Goal: Book appointment/travel/reservation

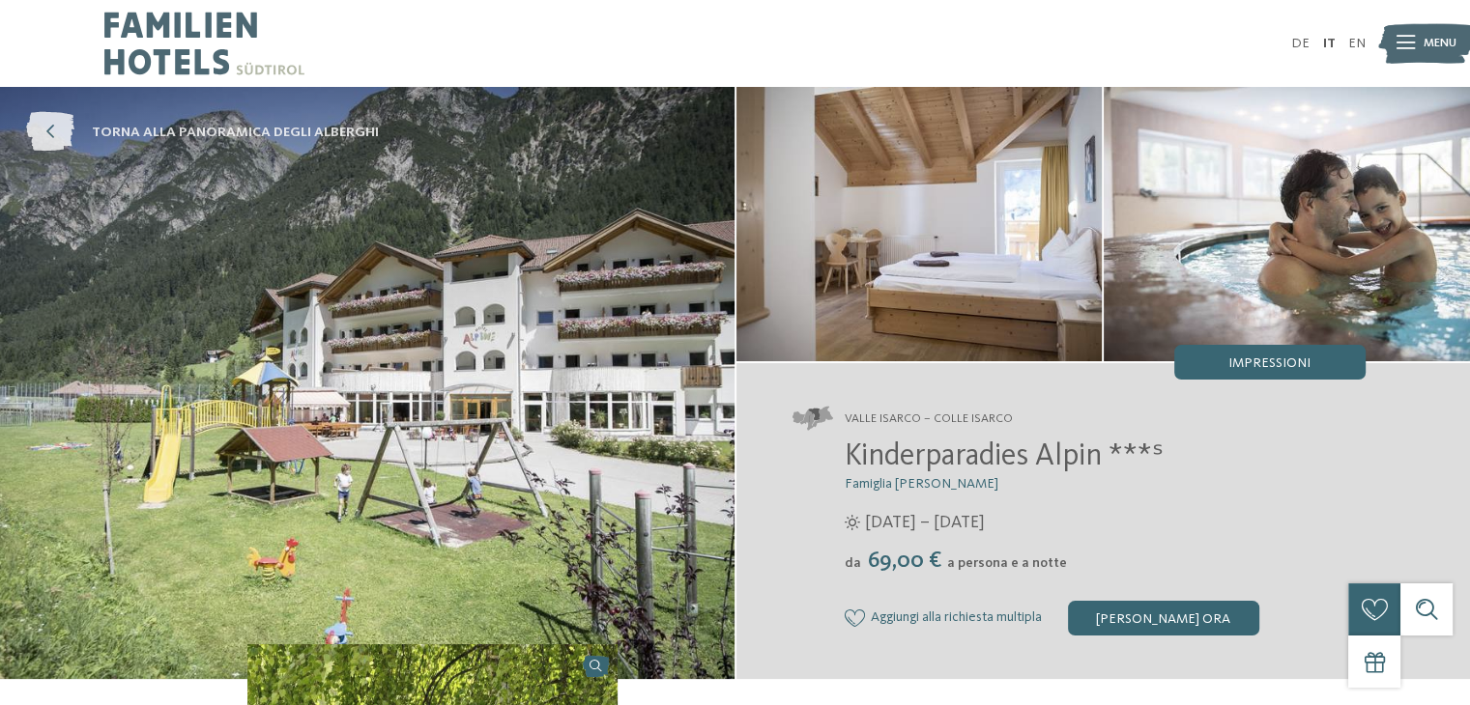
click at [181, 137] on span "torna alla panoramica degli alberghi" at bounding box center [235, 132] width 287 height 19
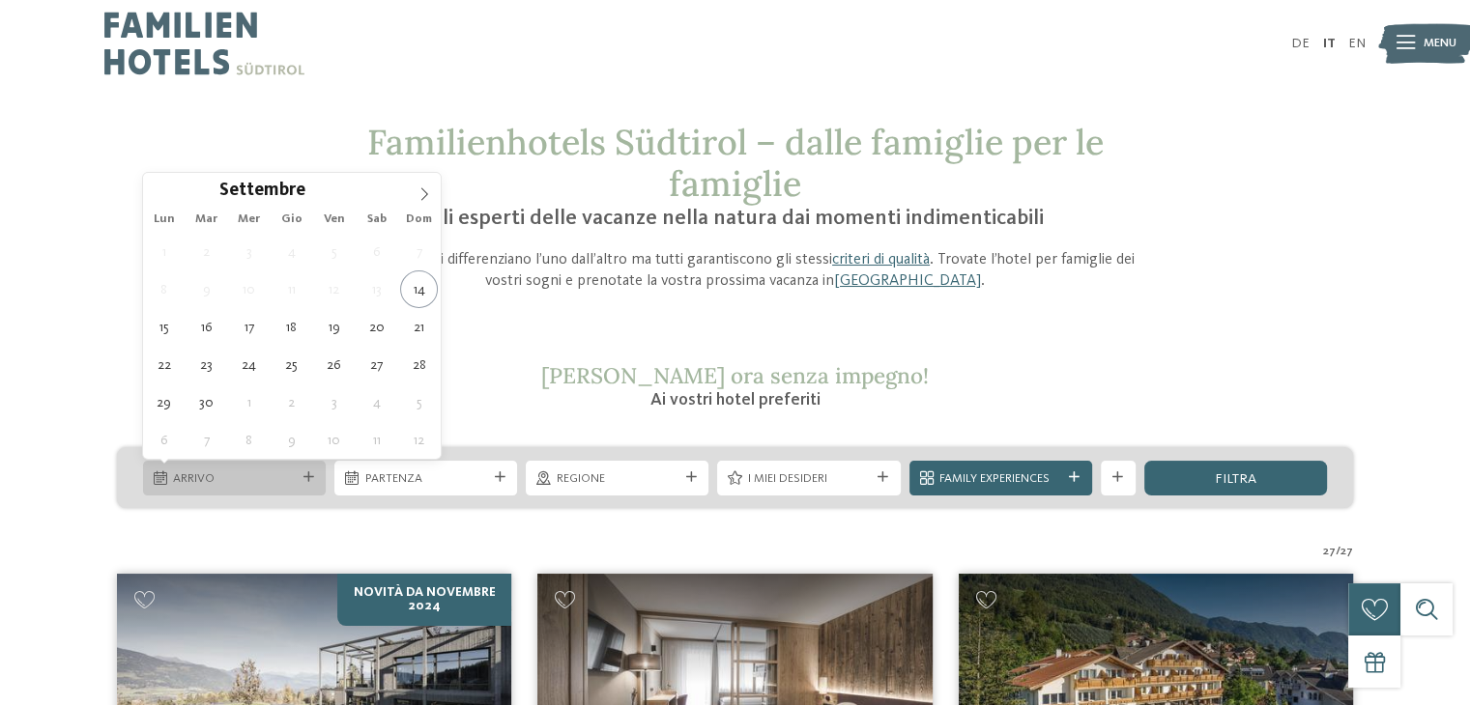
click at [296, 477] on div "Arrivo" at bounding box center [234, 478] width 130 height 18
click at [427, 191] on icon at bounding box center [424, 194] width 14 height 14
type div "[DATE]"
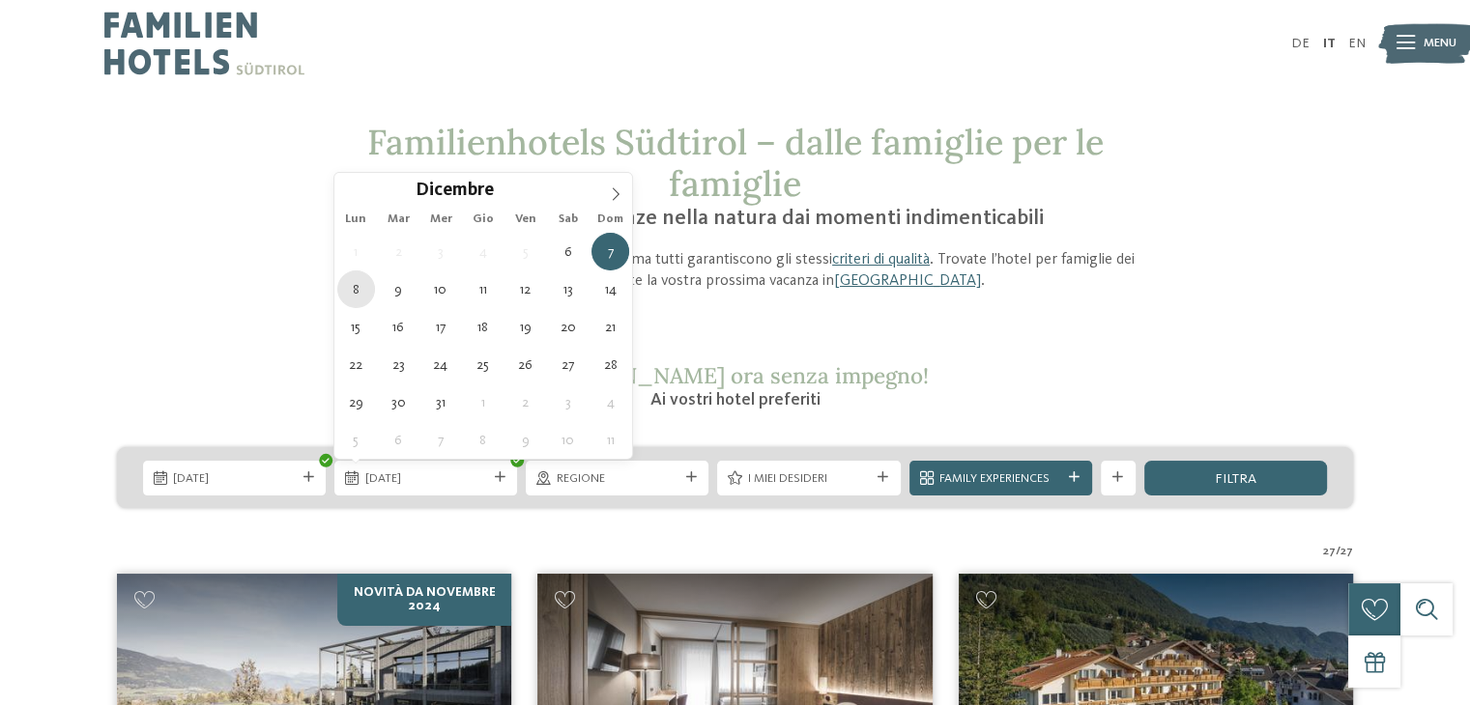
type div "[DATE]"
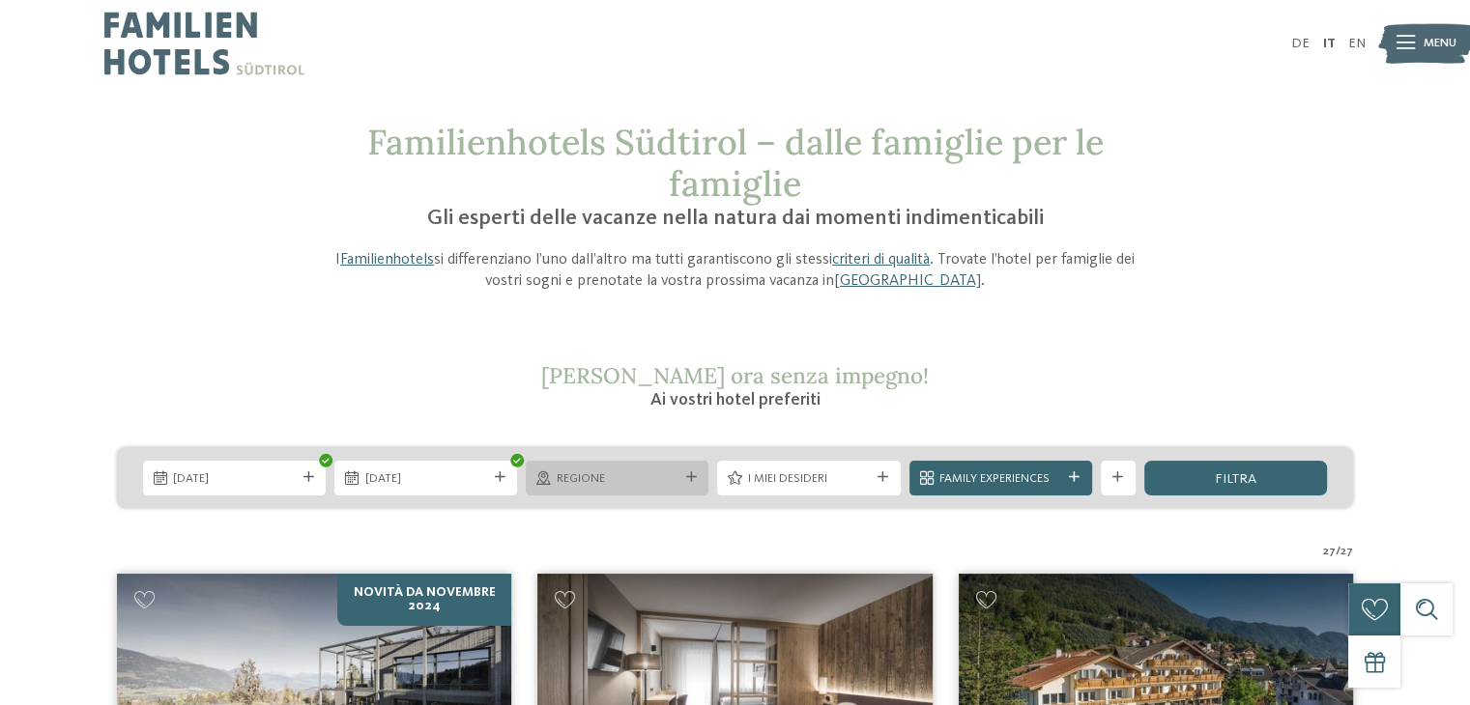
click at [662, 482] on span "Regione" at bounding box center [618, 479] width 122 height 17
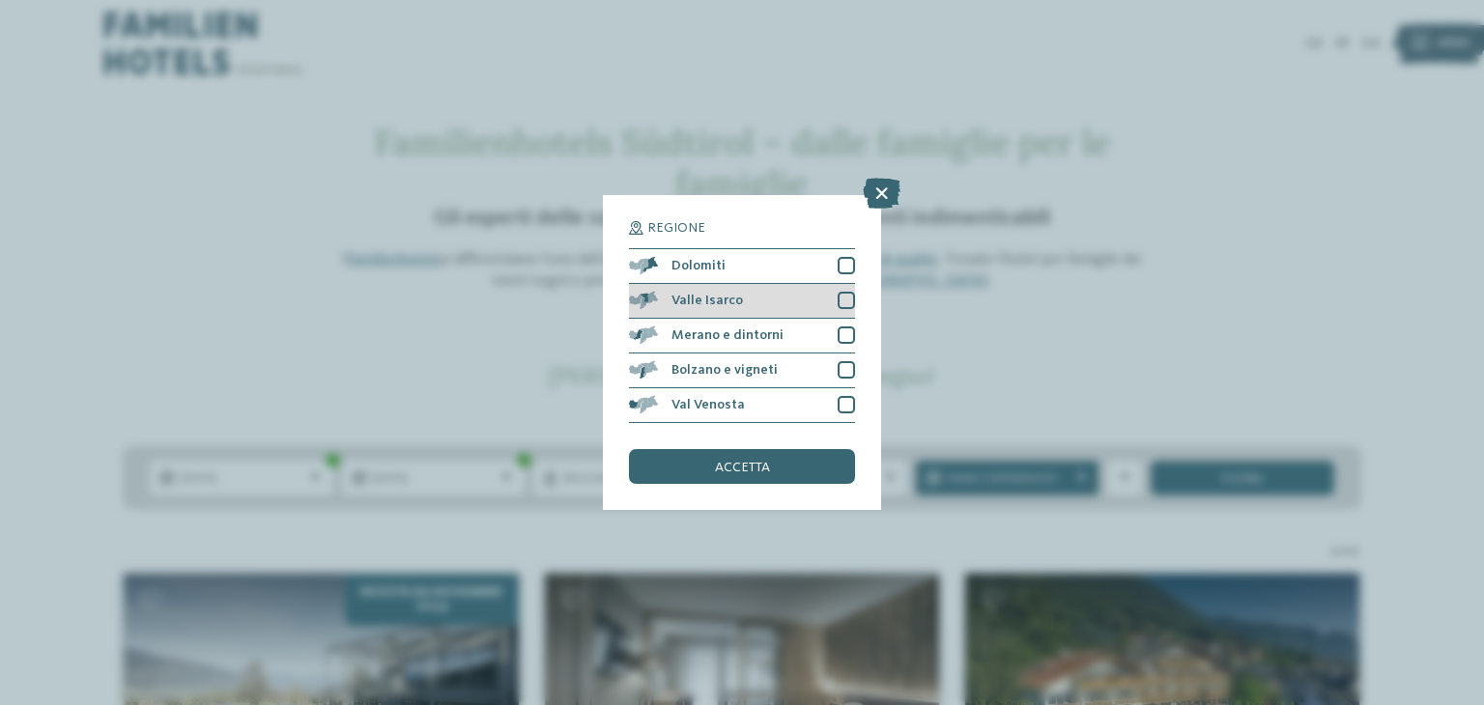
click at [790, 293] on div "Valle Isarco" at bounding box center [742, 301] width 226 height 35
click at [761, 471] on span "accetta" at bounding box center [742, 468] width 55 height 14
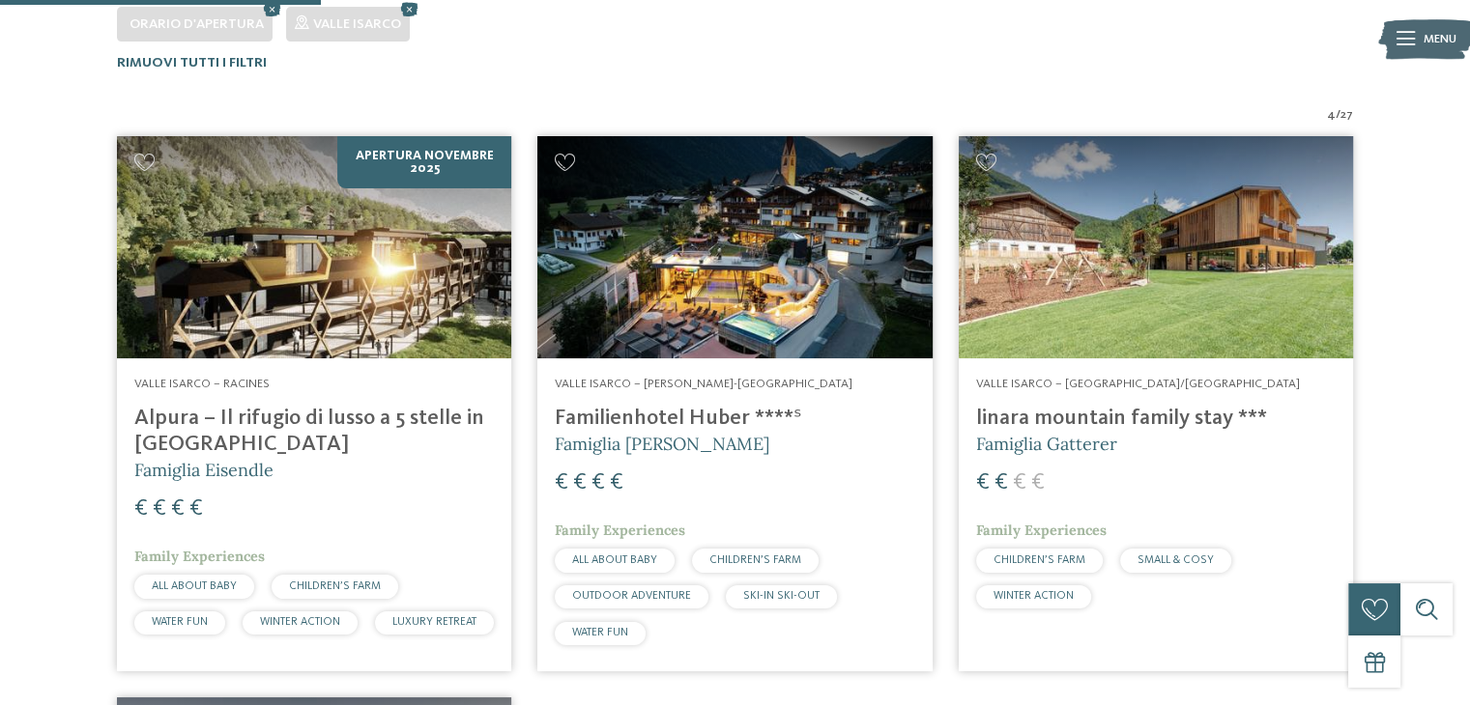
scroll to position [559, 0]
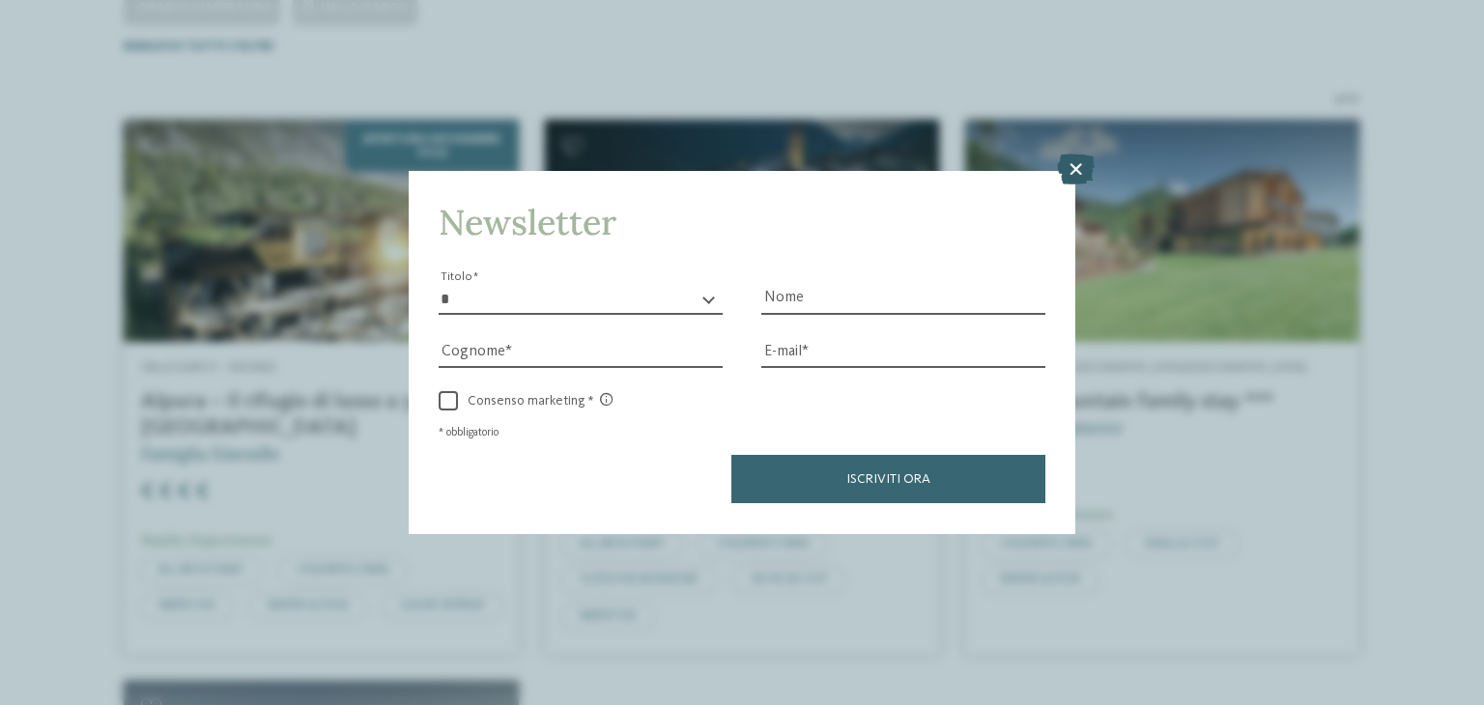
click at [1072, 170] on icon at bounding box center [1076, 170] width 38 height 31
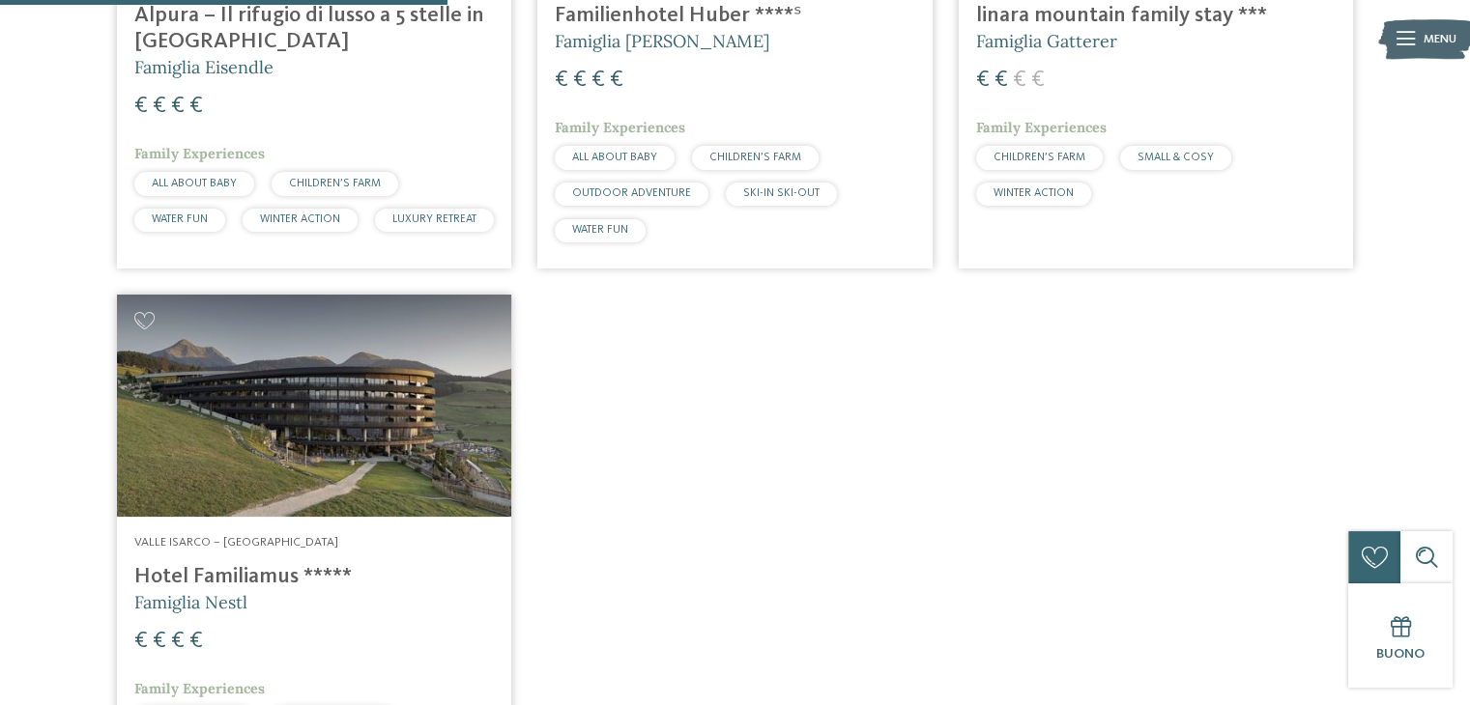
scroll to position [208, 0]
